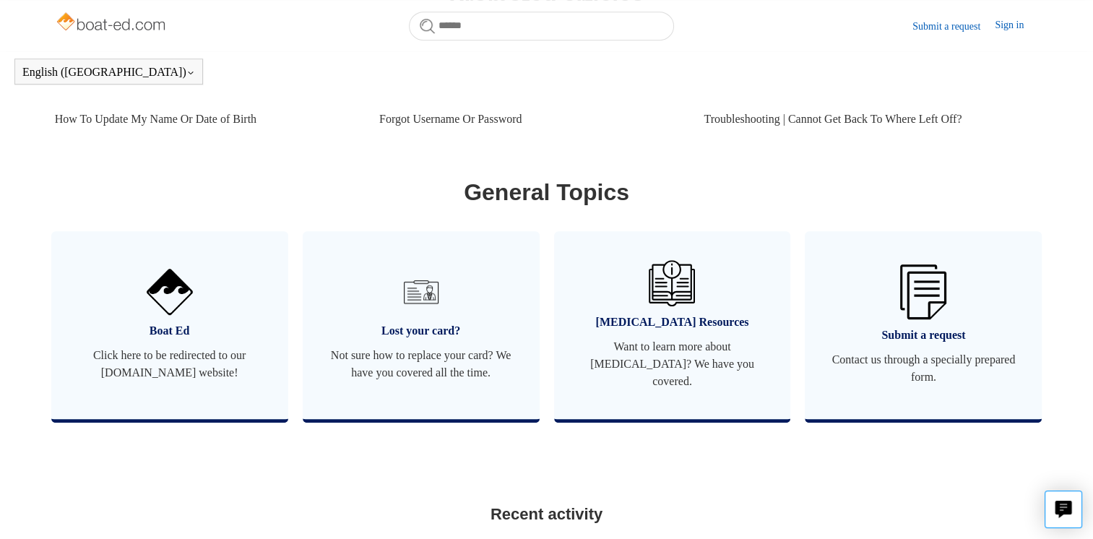
scroll to position [376, 0]
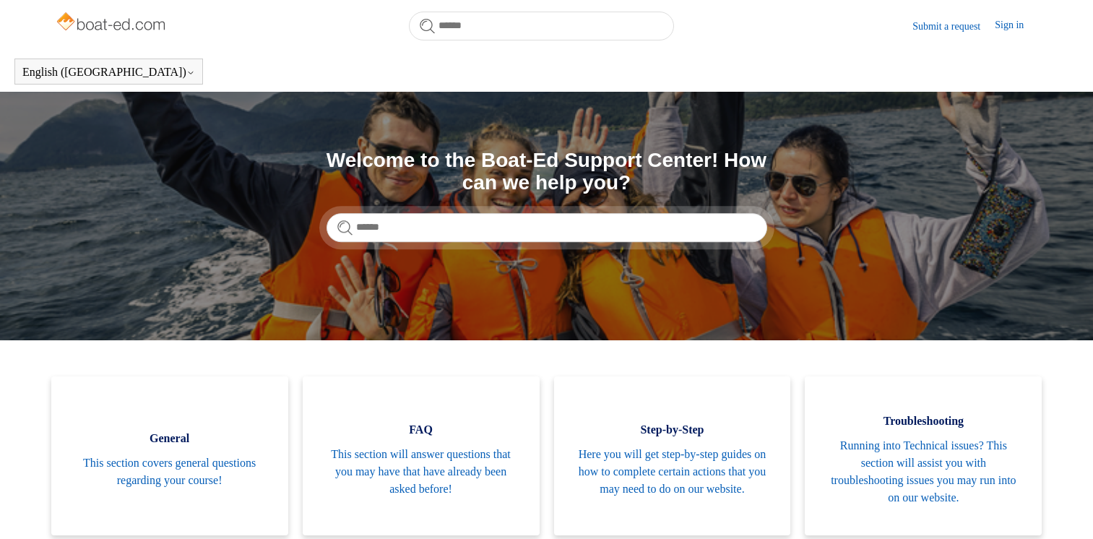
scroll to position [373, 0]
